Goal: Task Accomplishment & Management: Complete application form

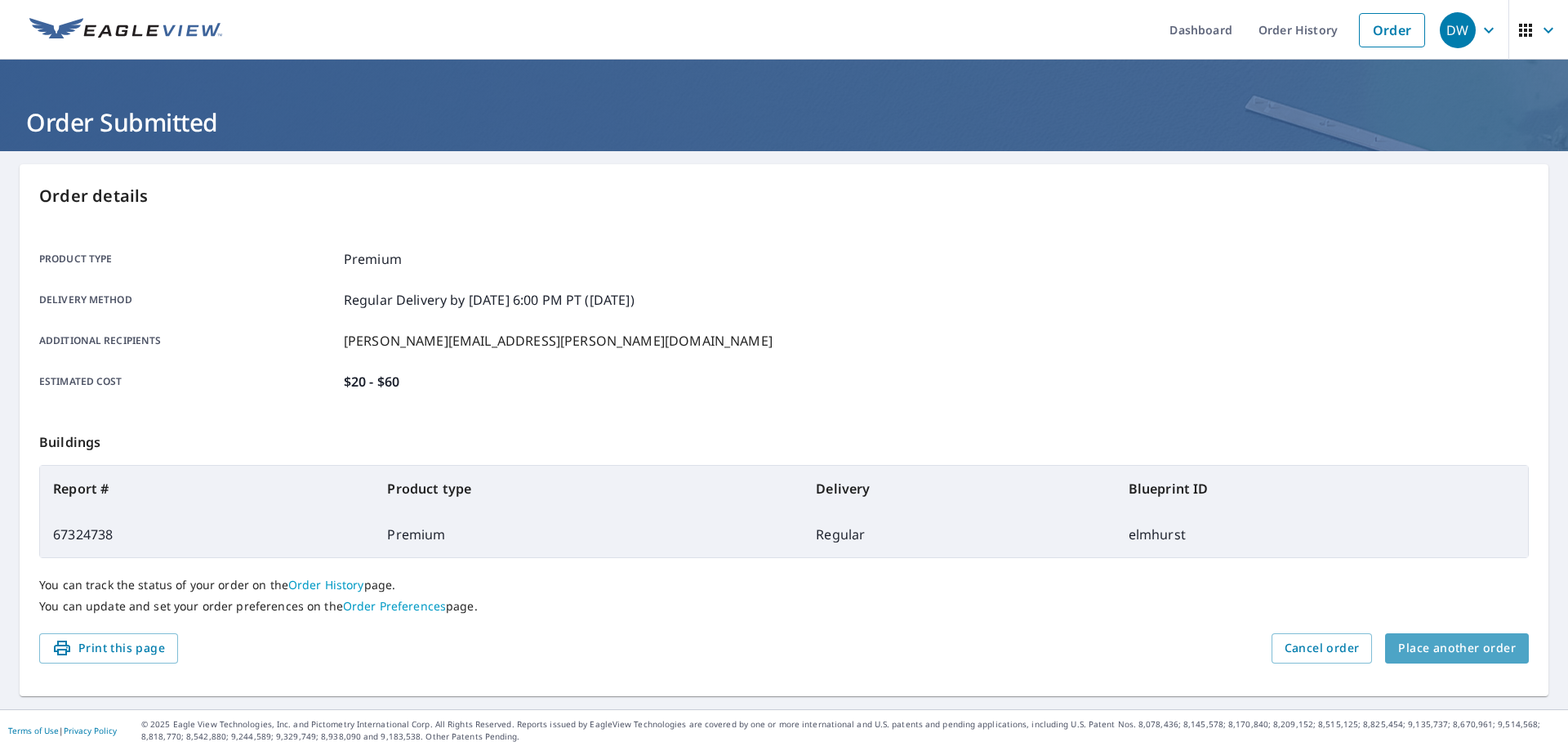
click at [1457, 647] on span "Place another order" at bounding box center [1457, 648] width 118 height 21
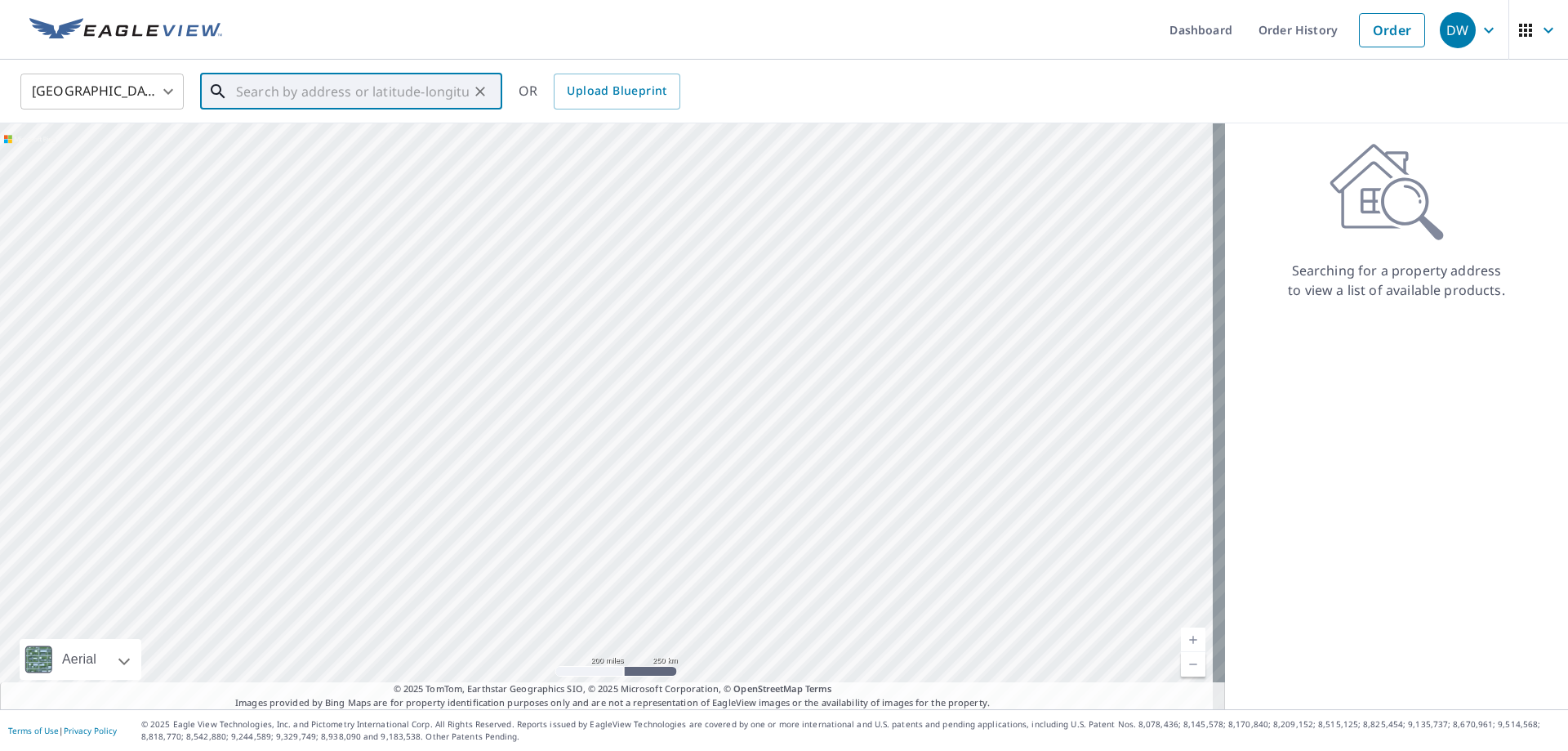
click at [355, 88] on input "text" at bounding box center [353, 91] width 233 height 46
click at [327, 150] on p "[GEOGRAPHIC_DATA][PERSON_NAME]" at bounding box center [361, 156] width 257 height 16
type input "[STREET_ADDRESS][PERSON_NAME]"
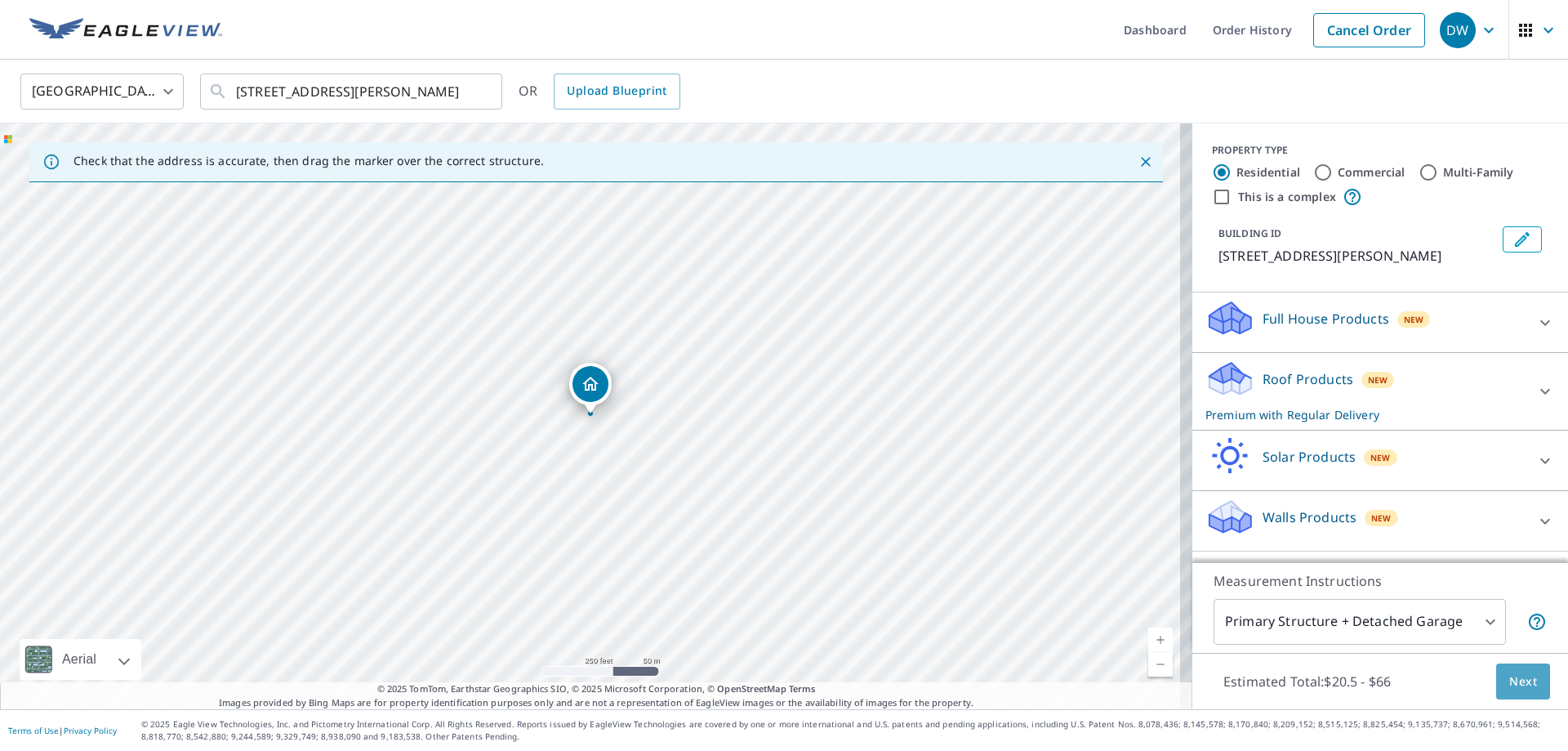
click at [1518, 679] on span "Next" at bounding box center [1524, 682] width 28 height 21
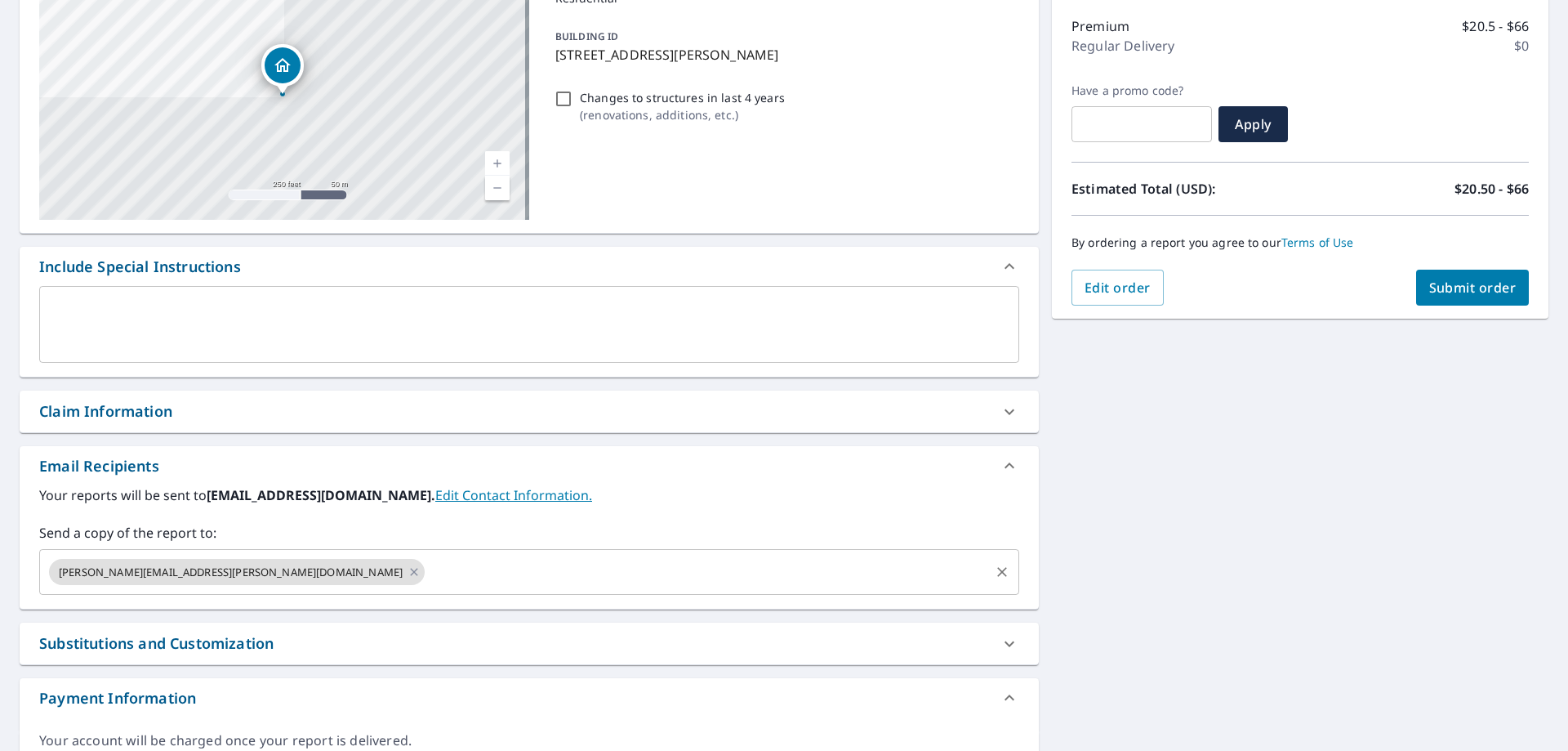
scroll to position [246, 0]
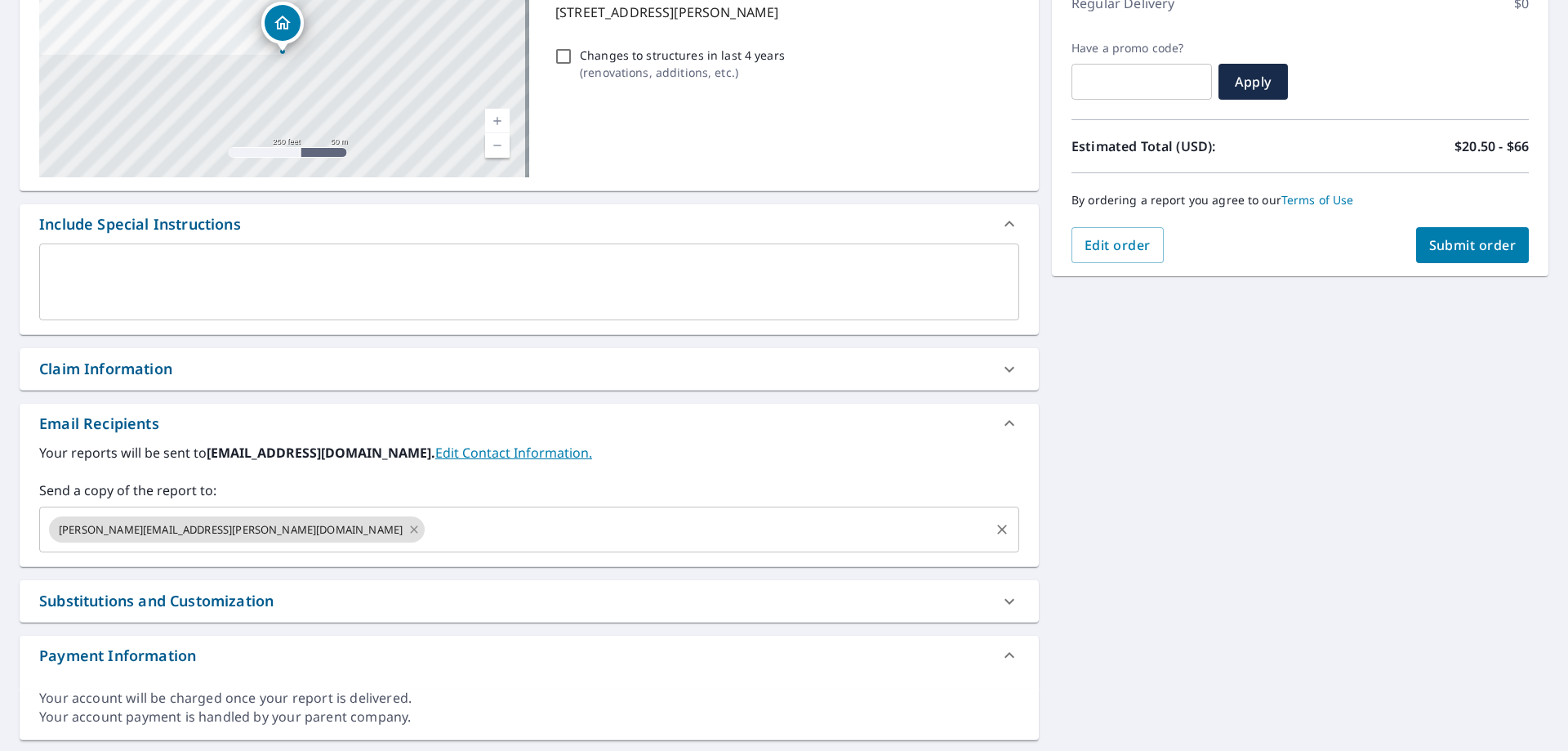
click at [407, 533] on icon at bounding box center [414, 529] width 13 height 18
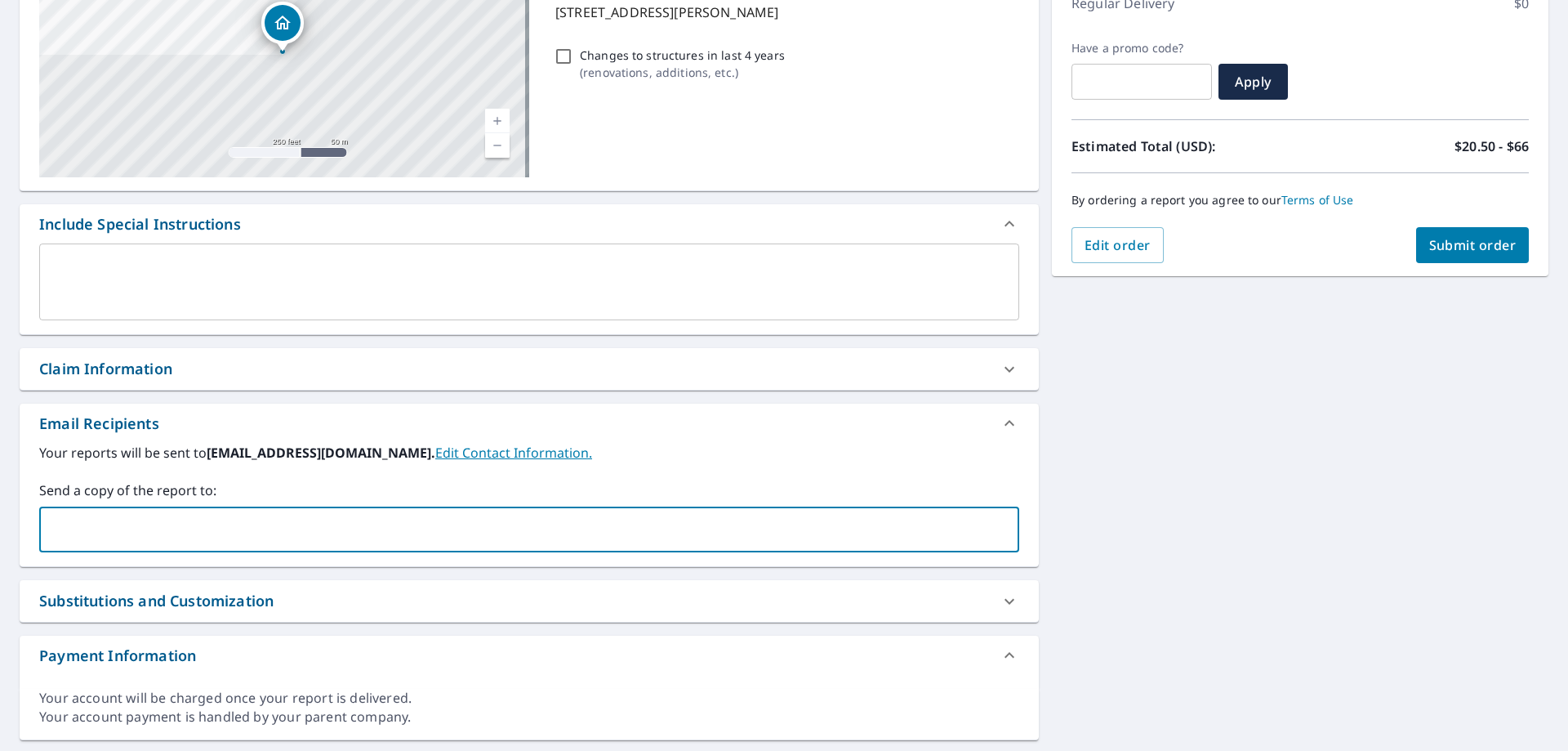
click at [213, 532] on input "text" at bounding box center [517, 529] width 941 height 31
type input "[PERSON_NAME][EMAIL_ADDRESS][PERSON_NAME][DOMAIN_NAME]"
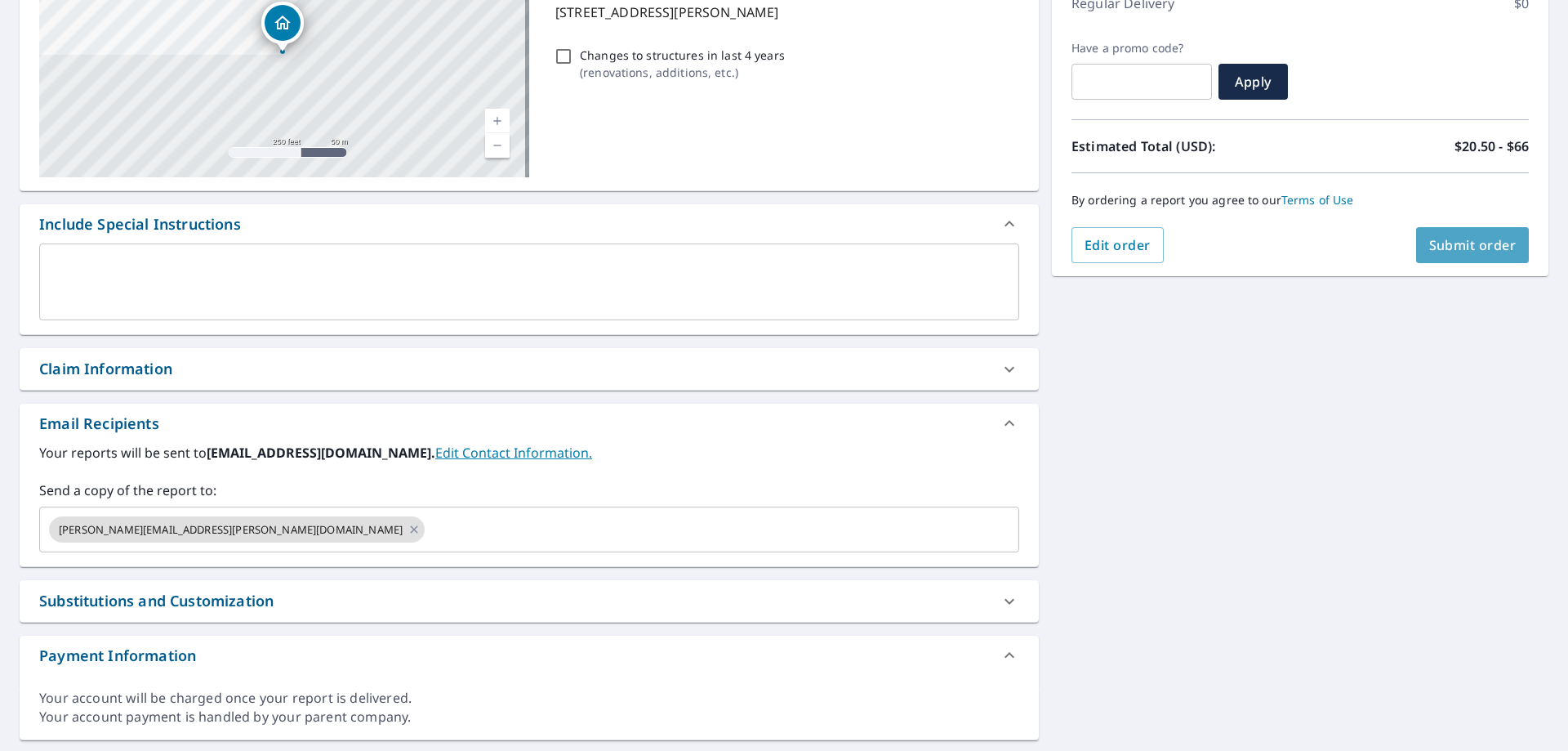
click at [1481, 251] on span "Submit order" at bounding box center [1473, 245] width 87 height 18
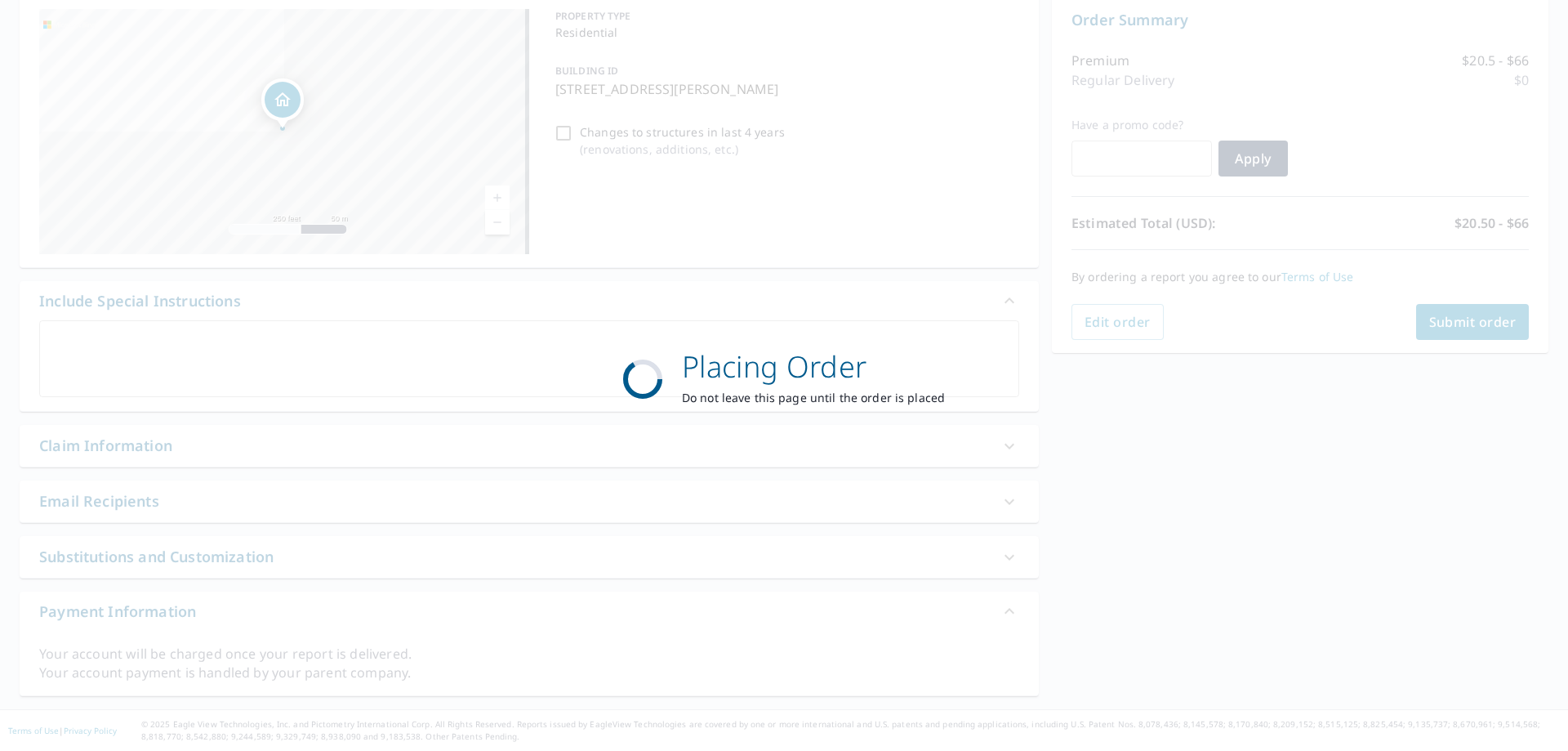
scroll to position [168, 0]
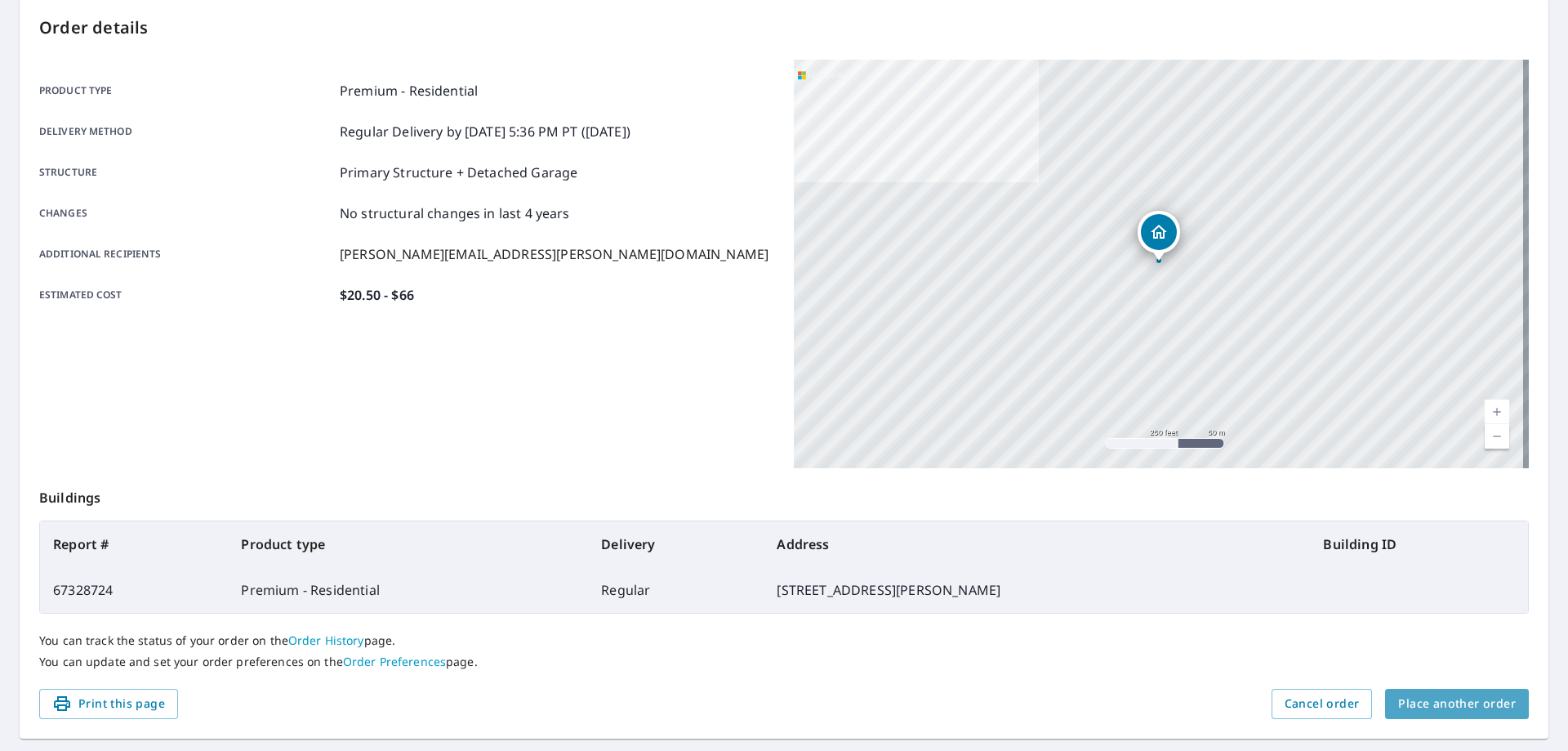
click at [1460, 705] on span "Place another order" at bounding box center [1457, 704] width 118 height 21
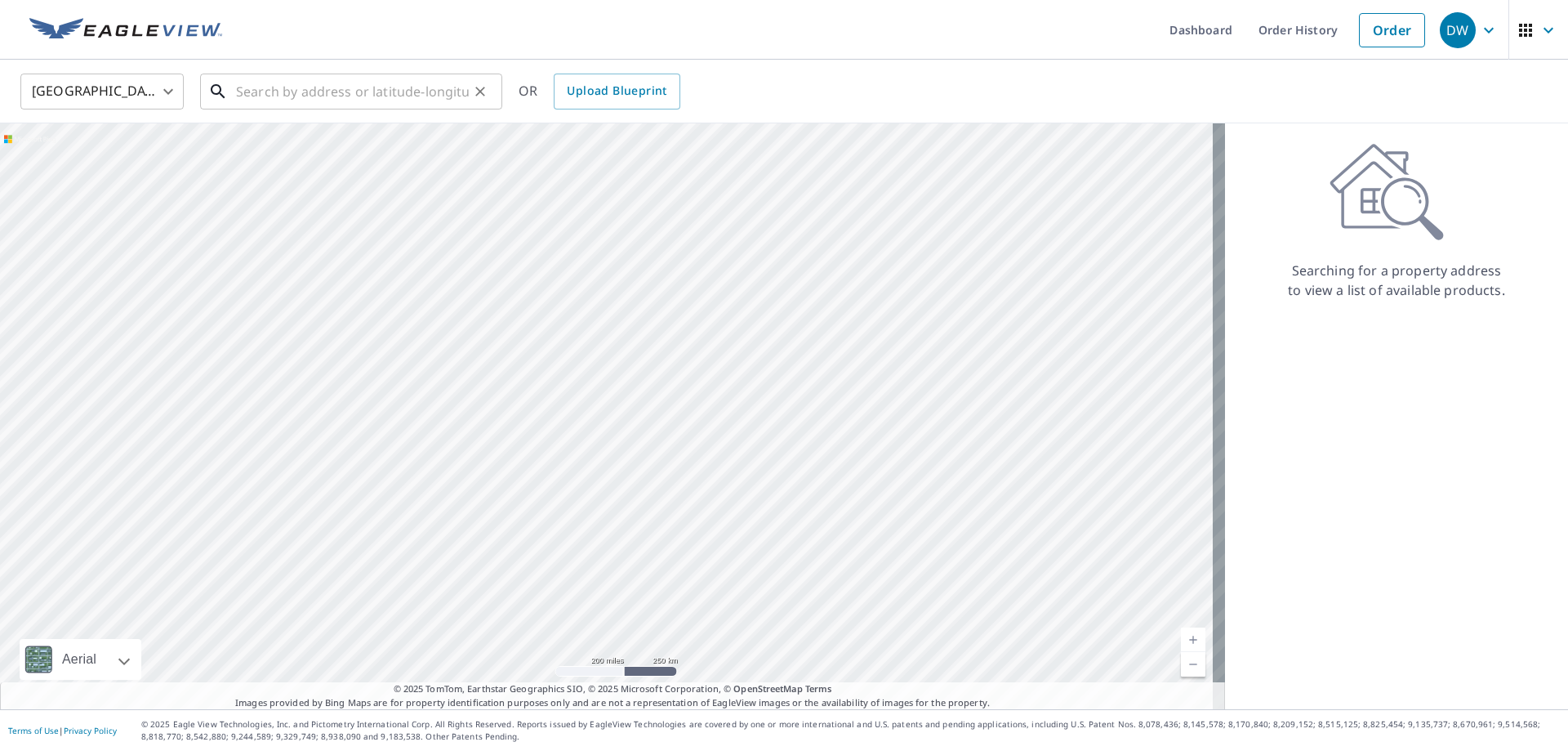
click at [360, 91] on input "text" at bounding box center [353, 91] width 233 height 46
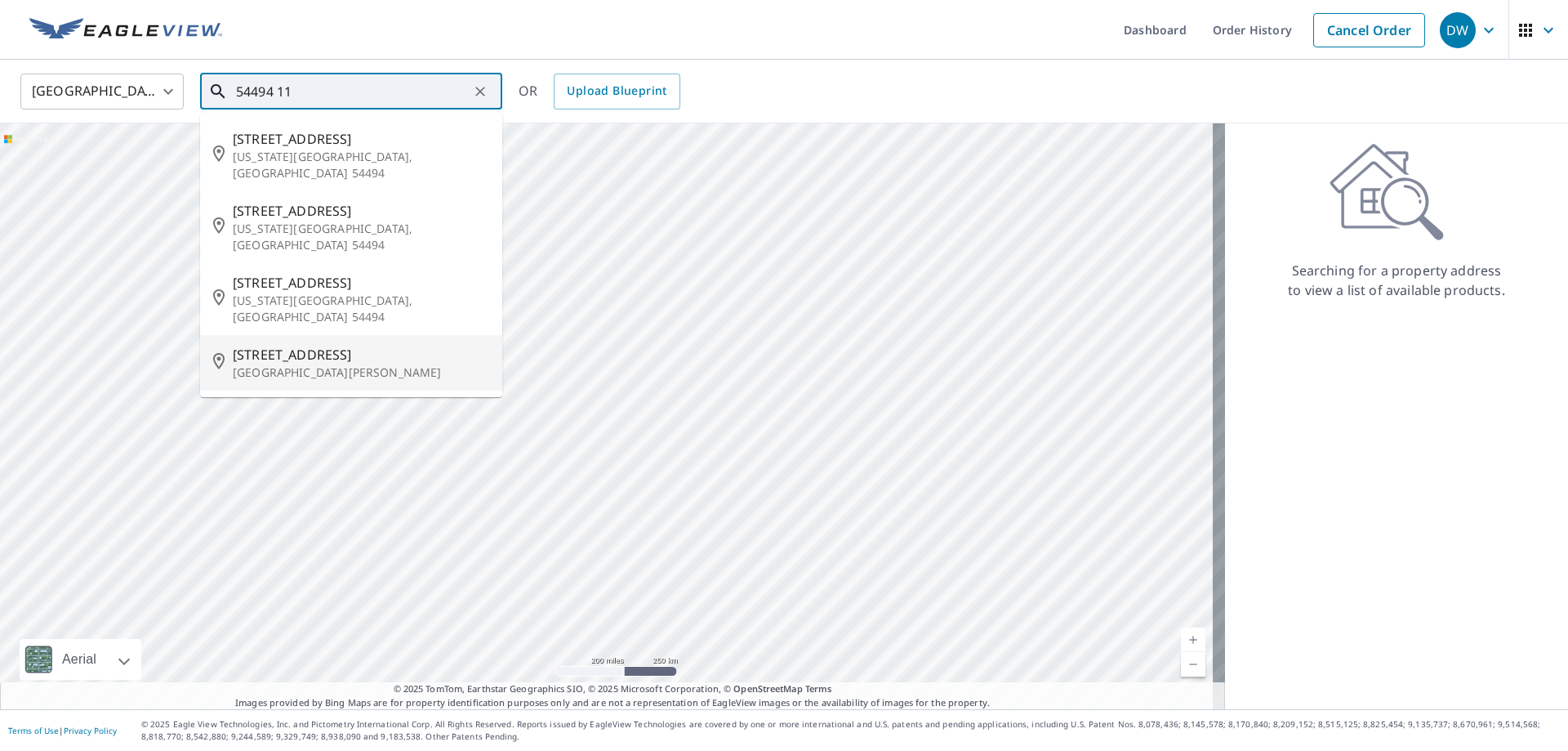
click at [289, 344] on span "[STREET_ADDRESS]" at bounding box center [361, 354] width 257 height 20
type input "[STREET_ADDRESS][PERSON_NAME]"
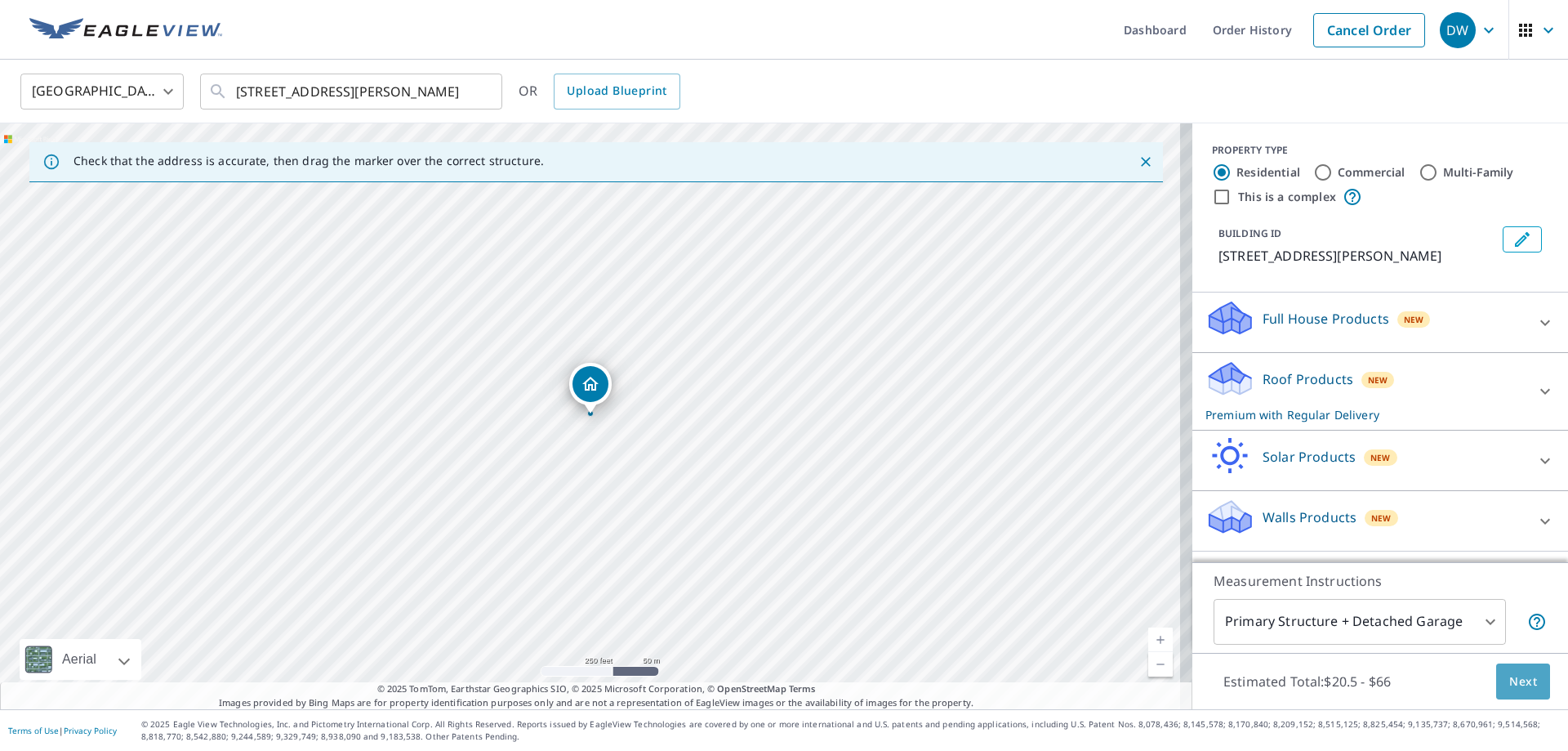
click at [1518, 676] on span "Next" at bounding box center [1524, 682] width 28 height 21
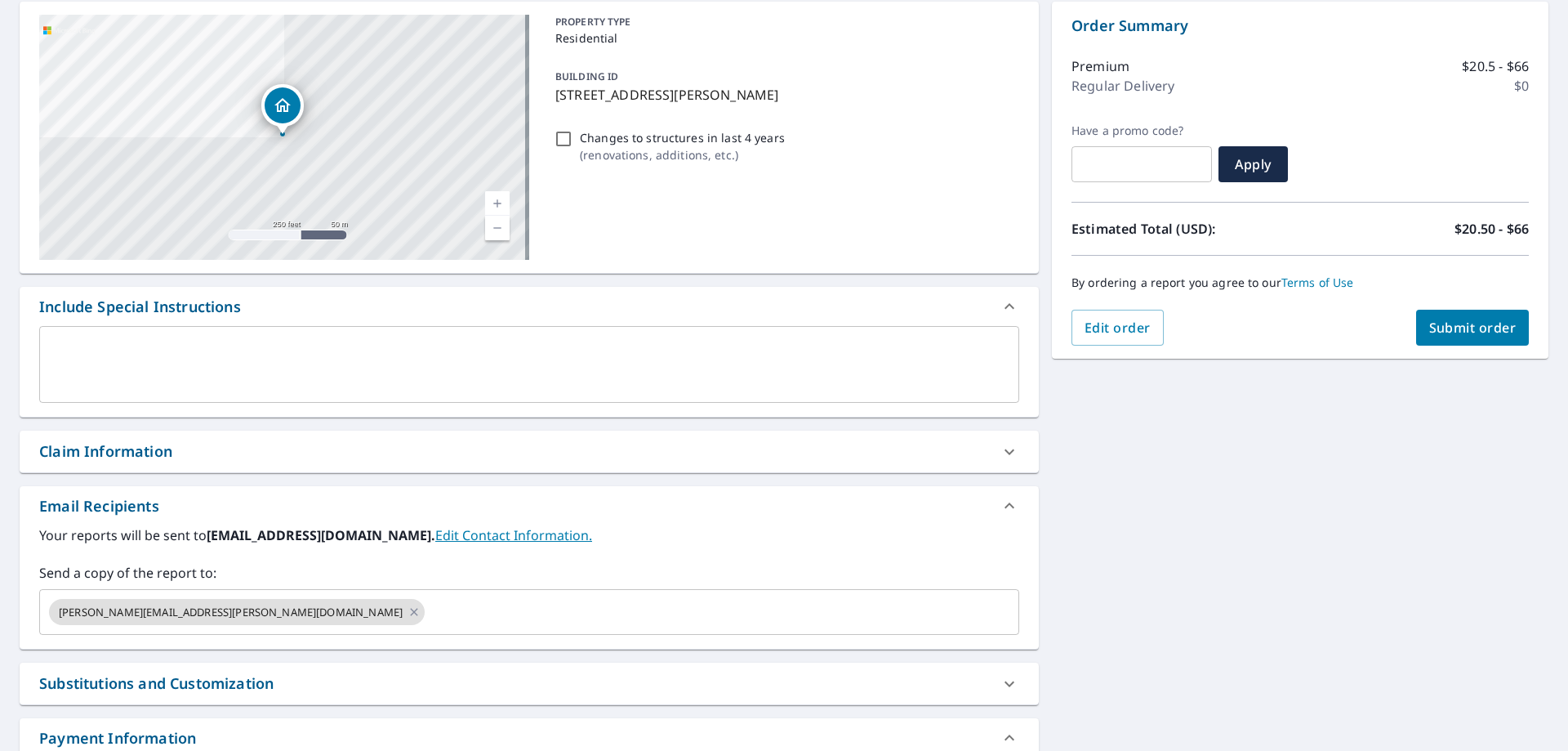
scroll to position [164, 0]
click at [407, 613] on icon at bounding box center [414, 611] width 13 height 18
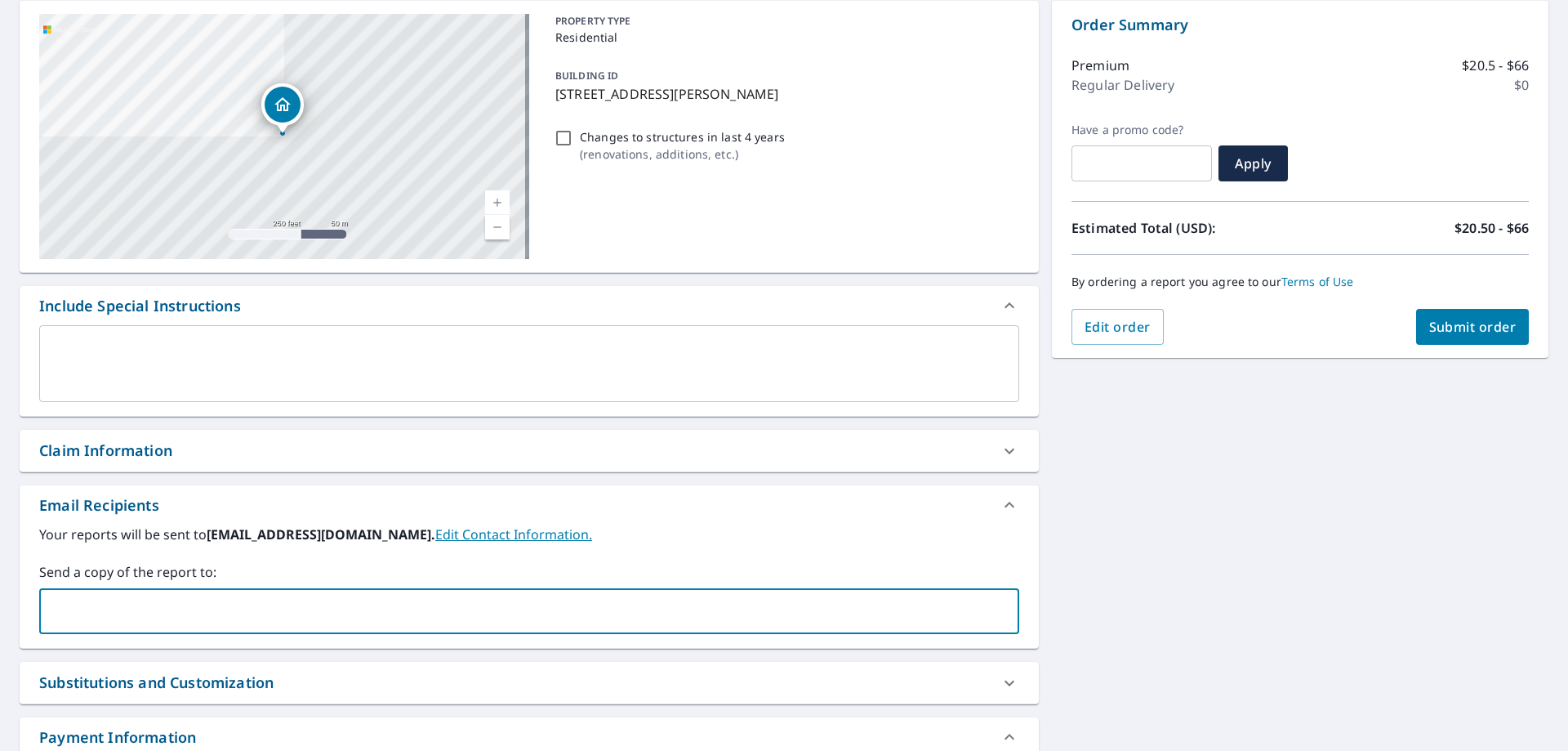
click at [208, 613] on input "text" at bounding box center [517, 611] width 941 height 31
type input "[PERSON_NAME][EMAIL_ADDRESS][PERSON_NAME][DOMAIN_NAME]"
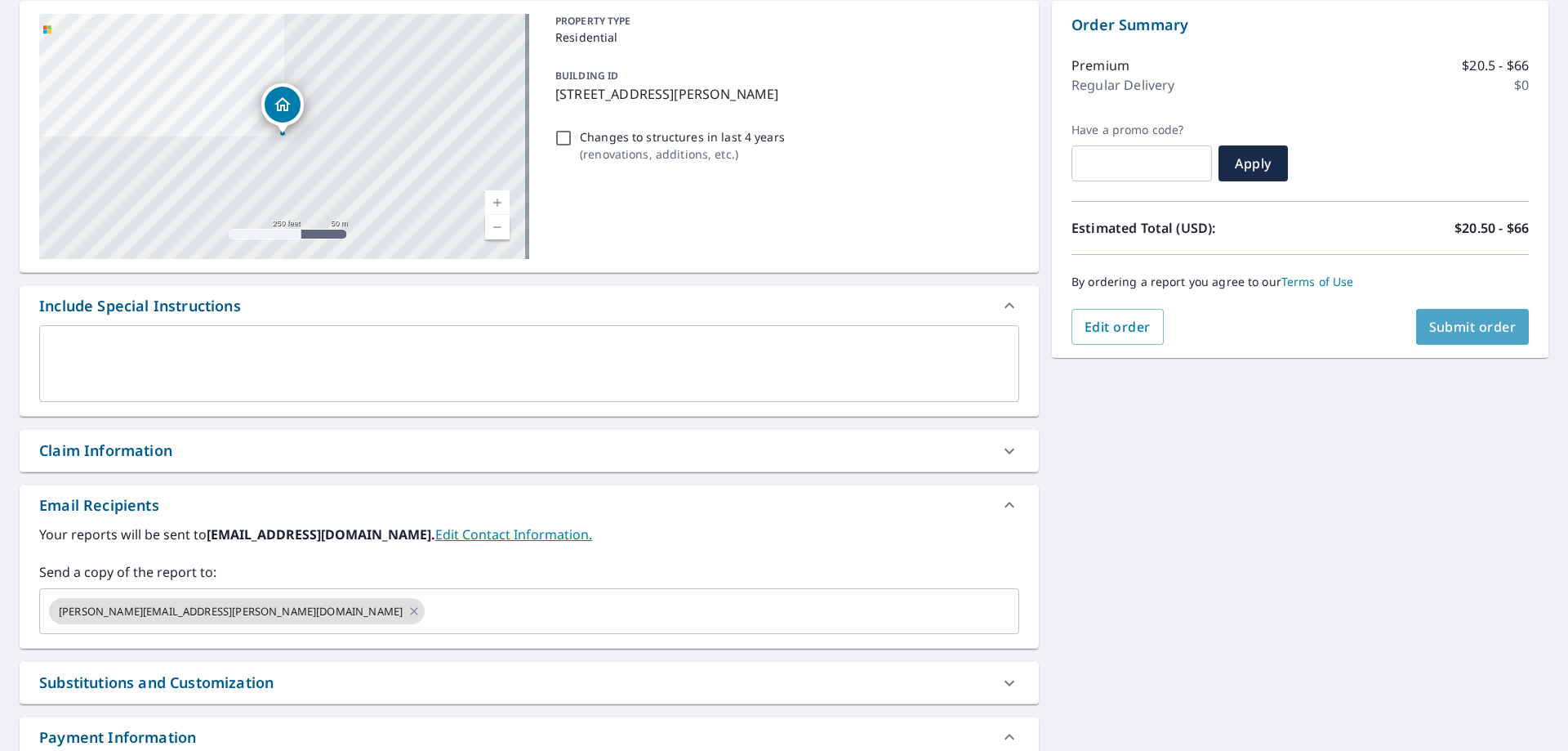
click at [1463, 320] on span "Submit order" at bounding box center [1473, 327] width 87 height 18
